Goal: Task Accomplishment & Management: Use online tool/utility

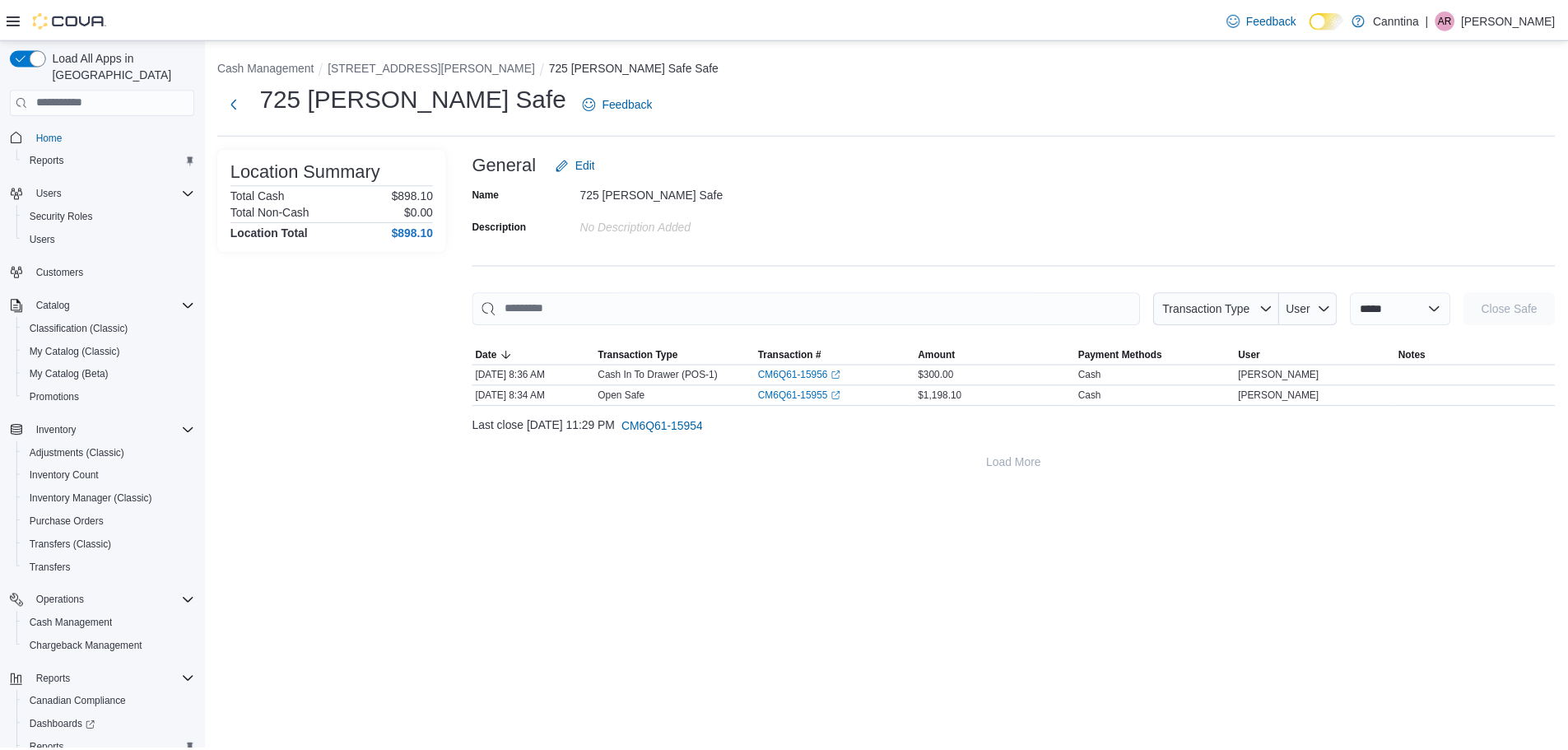
scroll to position [77, 0]
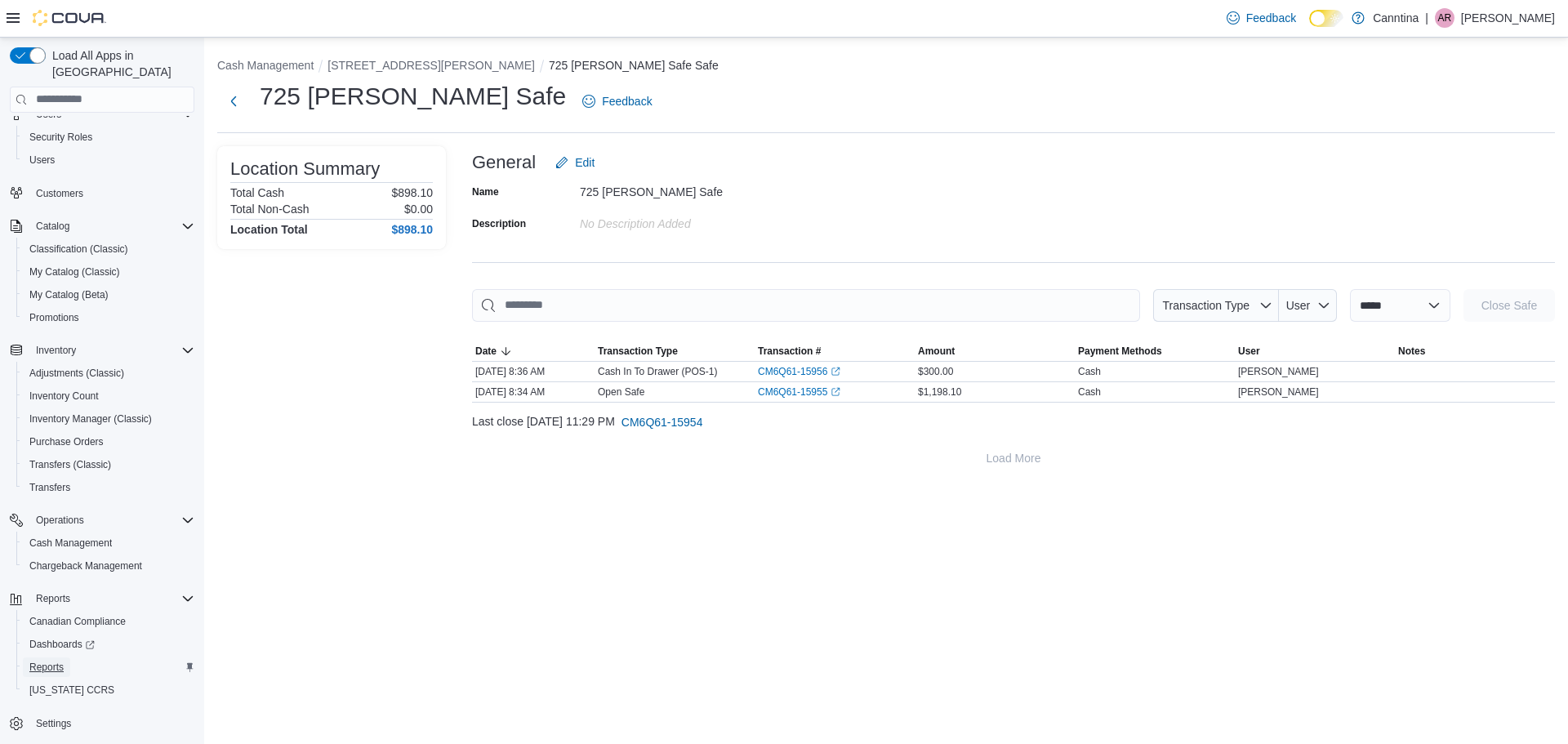
click at [42, 660] on span "Reports" at bounding box center [46, 666] width 34 height 13
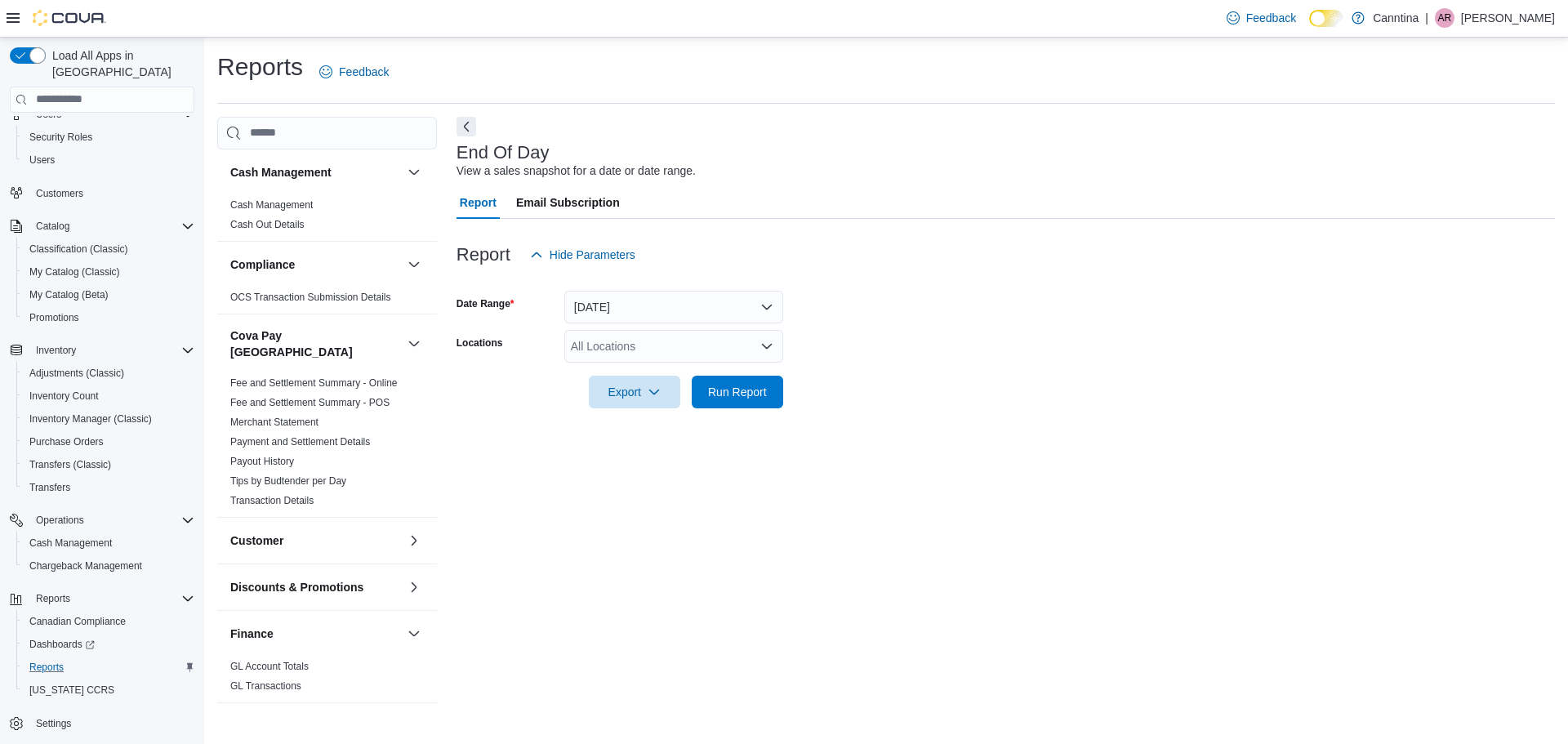
click at [644, 344] on div "All Locations" at bounding box center [673, 346] width 219 height 32
click at [648, 401] on span "[STREET_ADDRESS][PERSON_NAME]" at bounding box center [703, 398] width 207 height 16
click at [762, 410] on div at bounding box center [1005, 418] width 1098 height 20
click at [749, 398] on span "Run Report" at bounding box center [737, 391] width 59 height 16
